Goal: Information Seeking & Learning: Learn about a topic

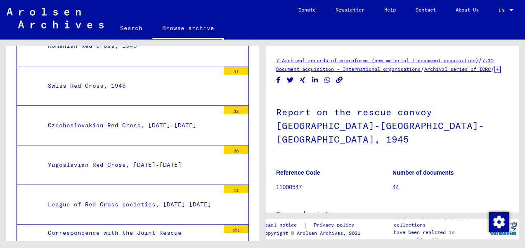
scroll to position [9230, 0]
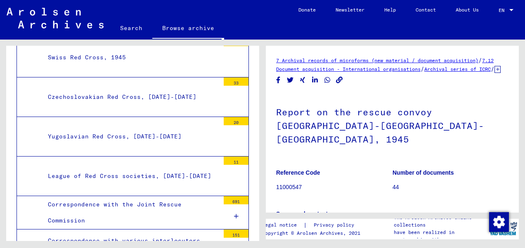
click at [158, 197] on div "Correspondence with the Joint Rescue Commission" at bounding box center [131, 213] width 178 height 32
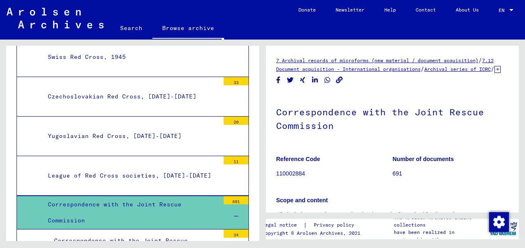
click at [154, 233] on div "Correspondence with the Joint Rescue Commission, [DATE]-[DATE]" at bounding box center [134, 249] width 172 height 32
